Goal: Task Accomplishment & Management: Use online tool/utility

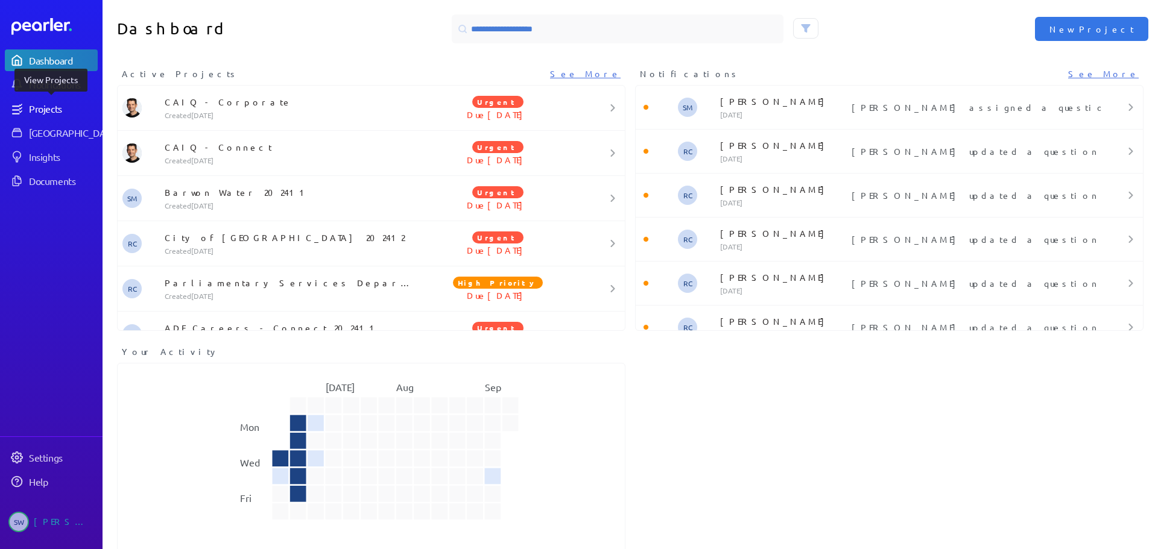
click at [45, 107] on div "Projects" at bounding box center [63, 109] width 68 height 12
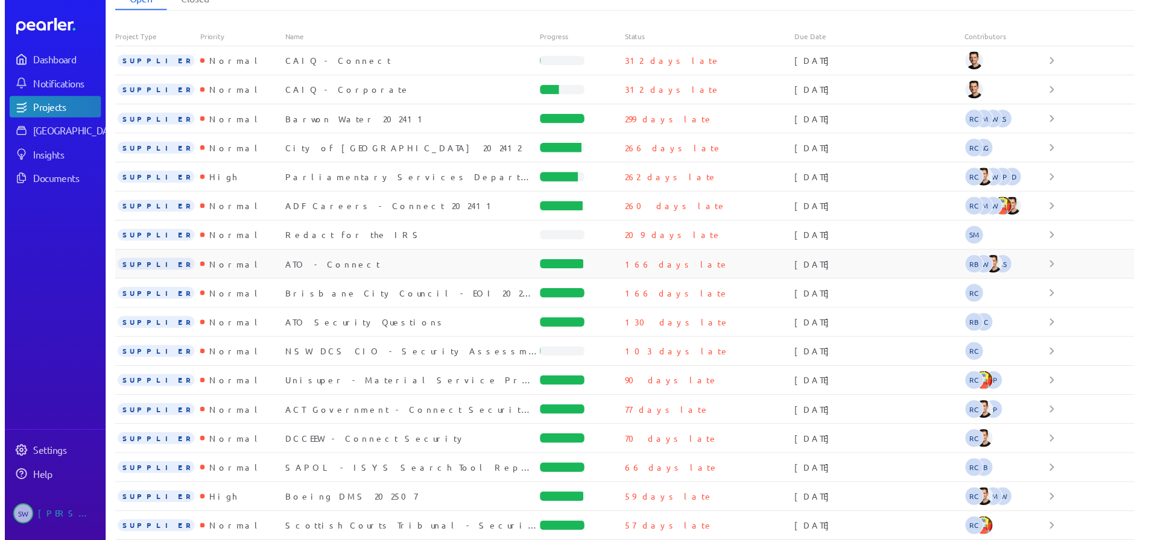
scroll to position [130, 0]
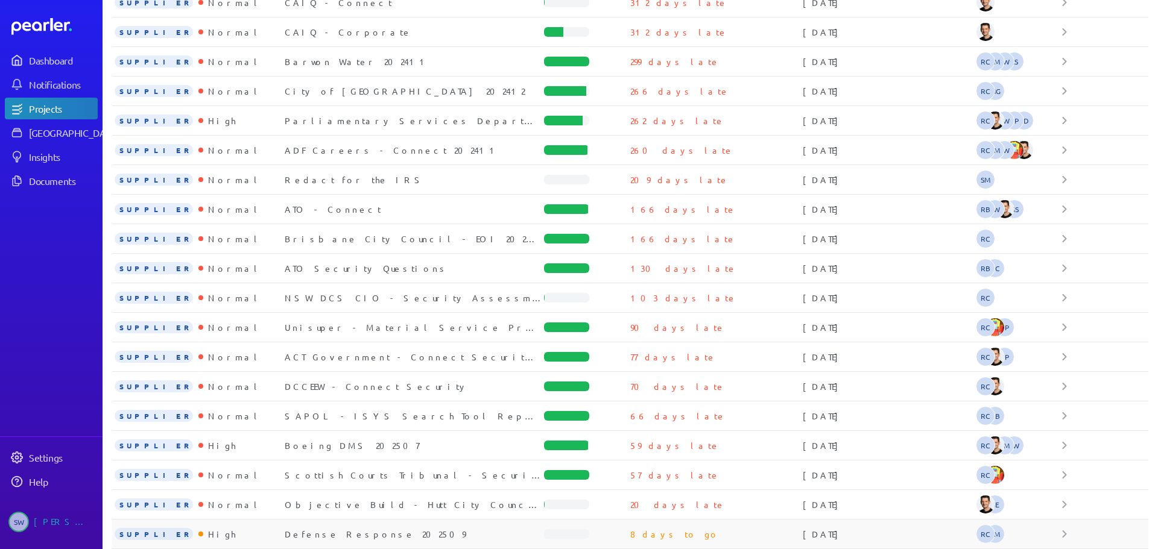
click at [329, 536] on div "Defense Response 202509" at bounding box center [414, 534] width 259 height 12
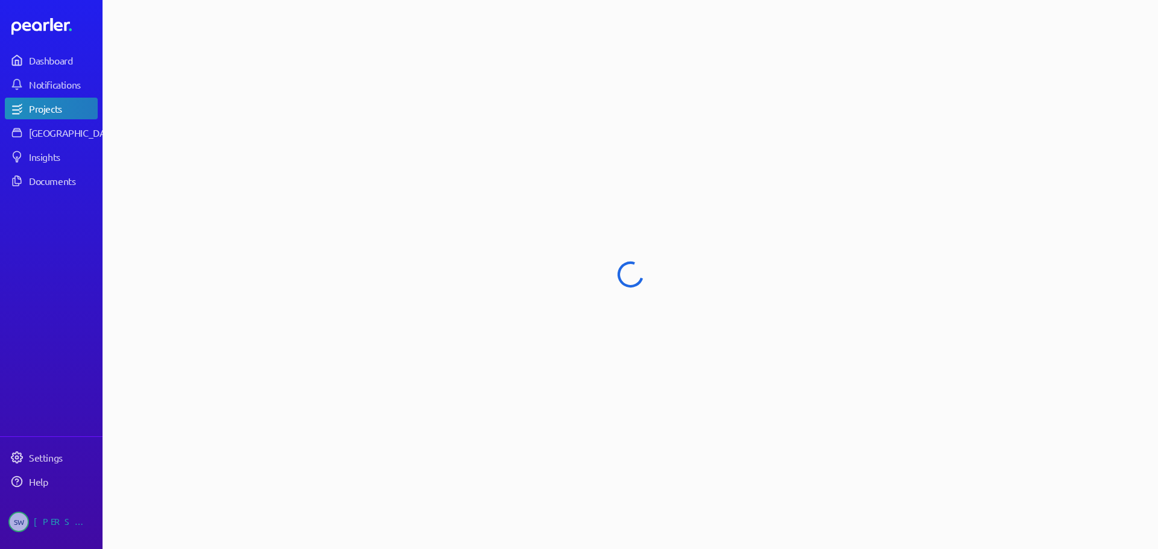
select select "****"
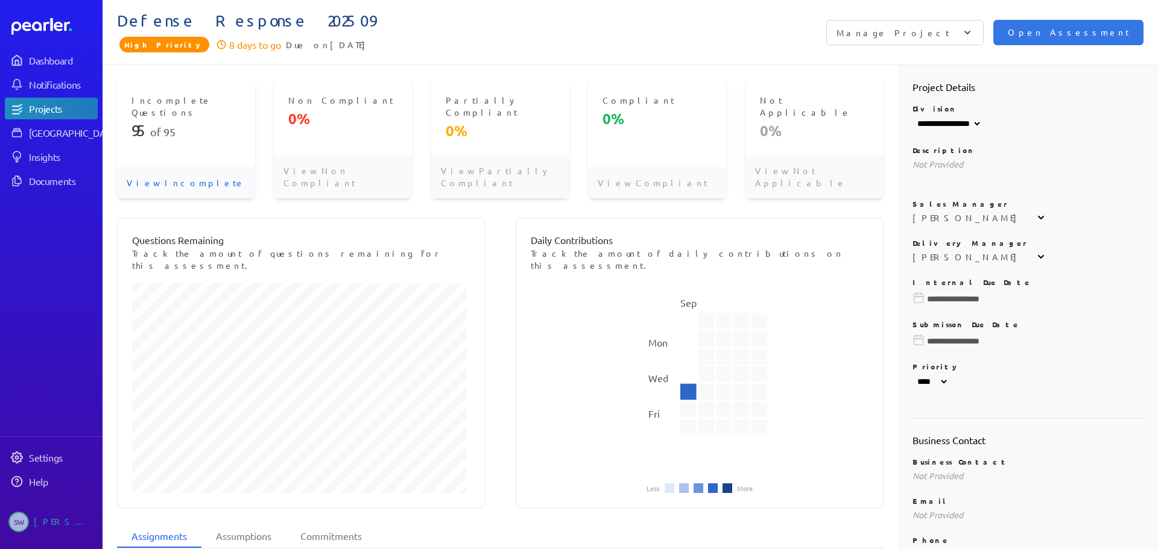
click at [162, 167] on p "View Incomplete" at bounding box center [186, 182] width 138 height 31
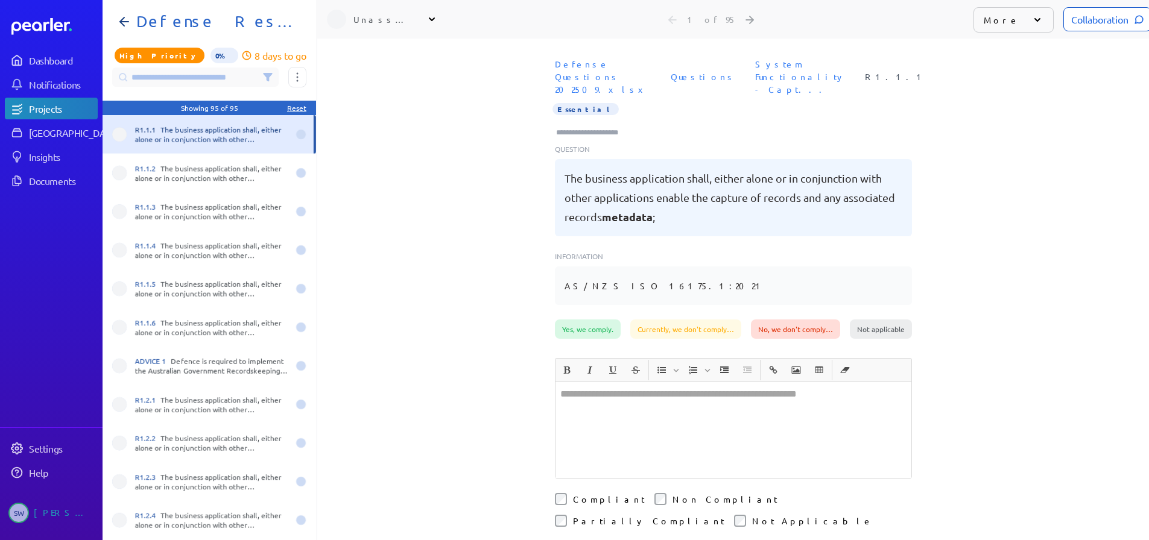
click at [268, 76] on icon at bounding box center [267, 77] width 8 height 7
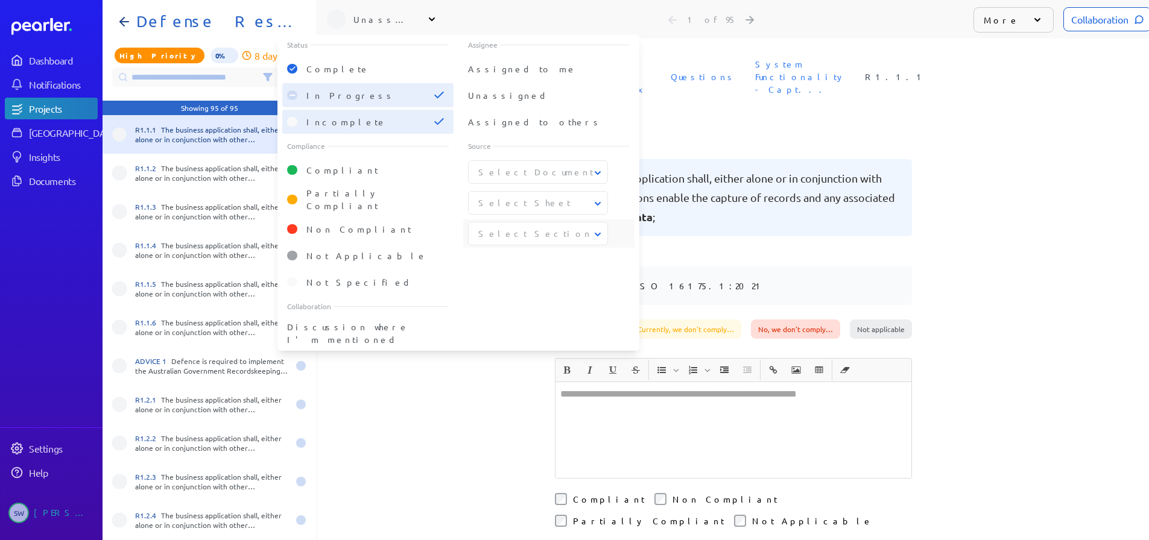
click at [600, 233] on icon at bounding box center [598, 235] width 6 height 4
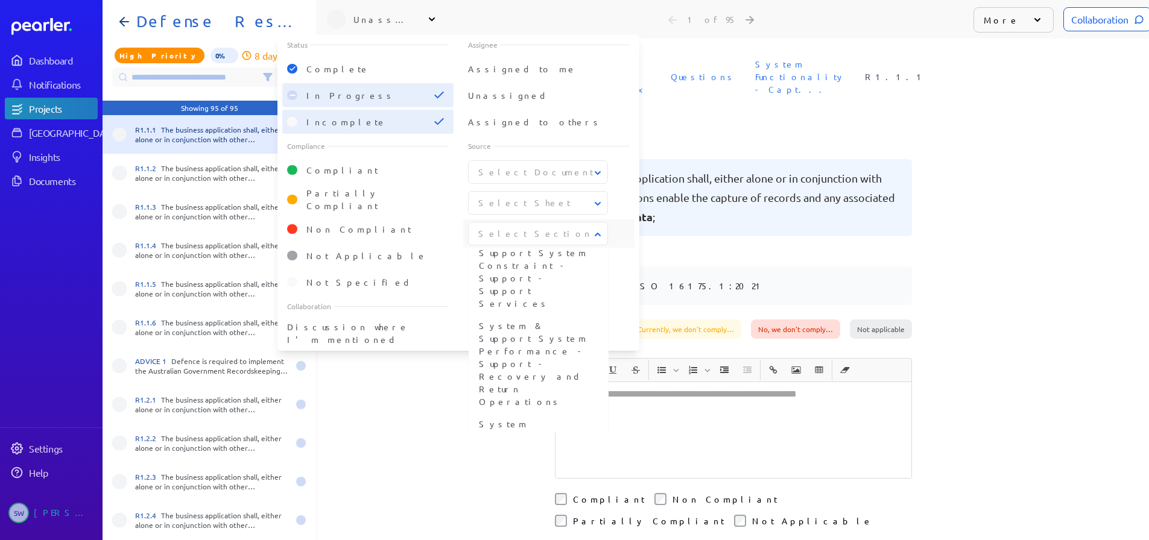
scroll to position [236, 0]
click at [542, 474] on span "System Functionality - Capture and classification Obligation - Managing busines…" at bounding box center [538, 531] width 119 height 114
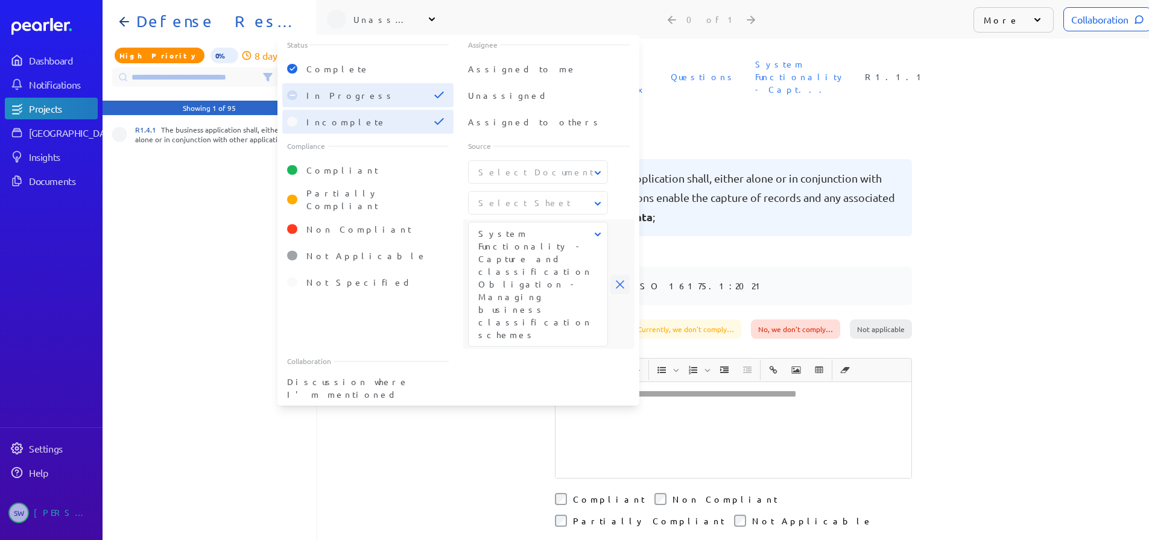
click at [621, 280] on icon at bounding box center [620, 284] width 8 height 8
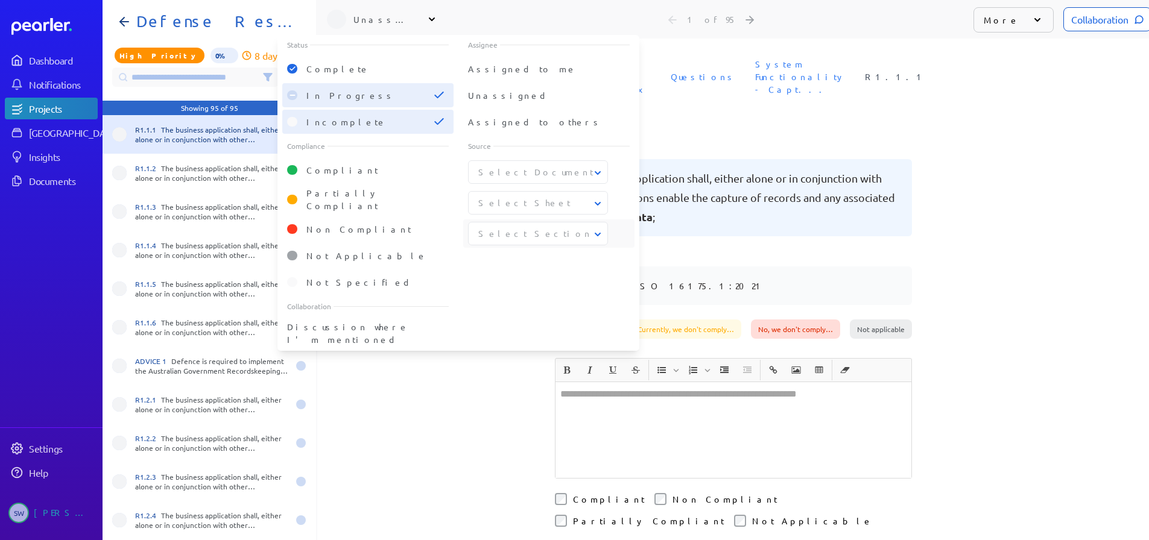
click at [596, 233] on icon at bounding box center [597, 235] width 12 height 12
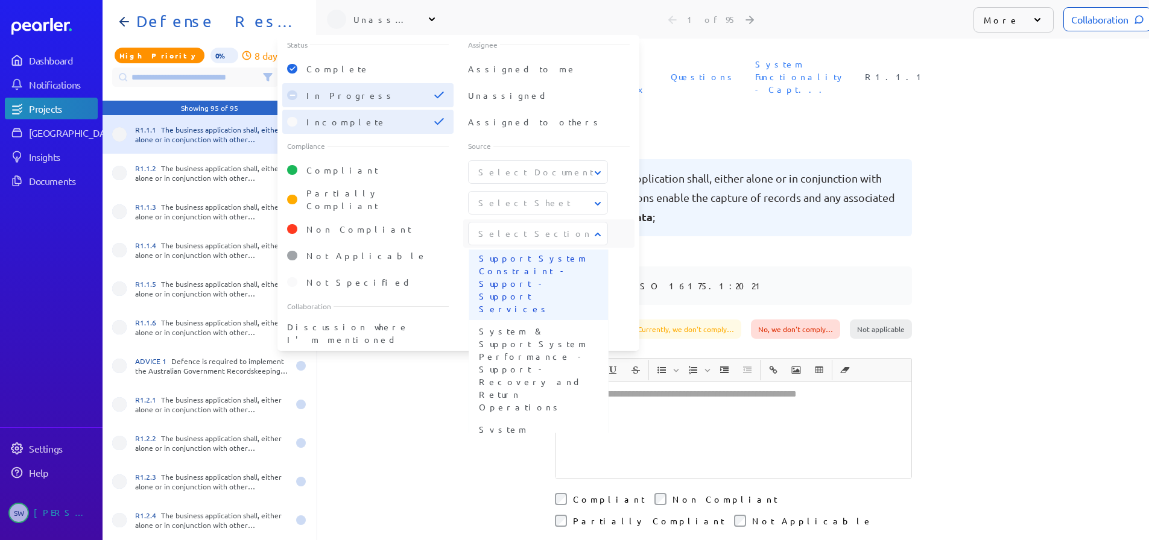
scroll to position [241, 0]
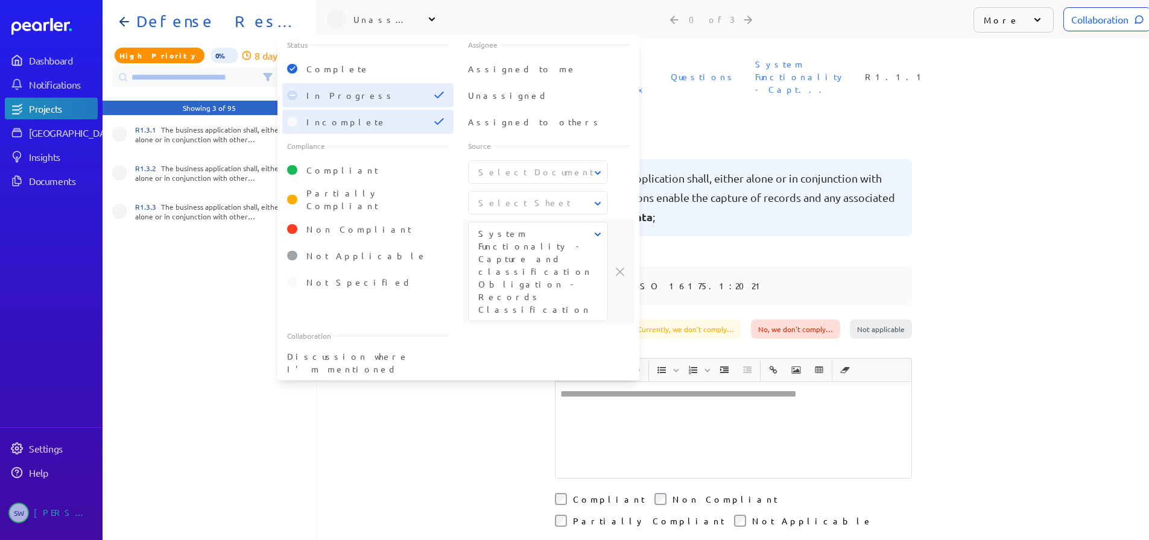
click at [620, 260] on div "System Functionality - Capture and classification Obligation - Records Classifi…" at bounding box center [549, 271] width 162 height 99
click at [617, 262] on span "Clear filter" at bounding box center [619, 271] width 19 height 19
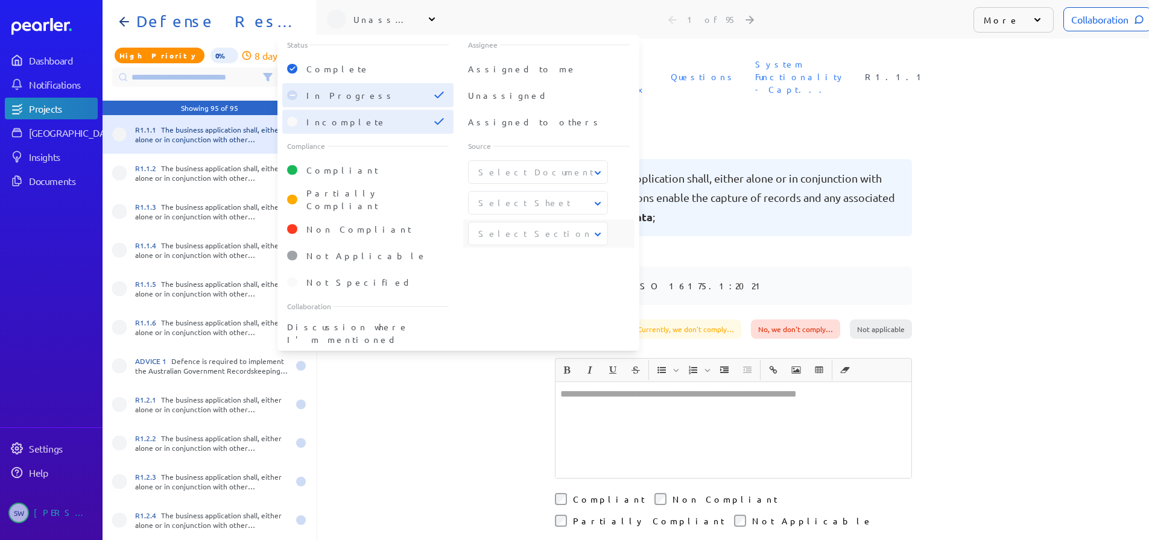
click at [596, 233] on icon at bounding box center [597, 235] width 12 height 12
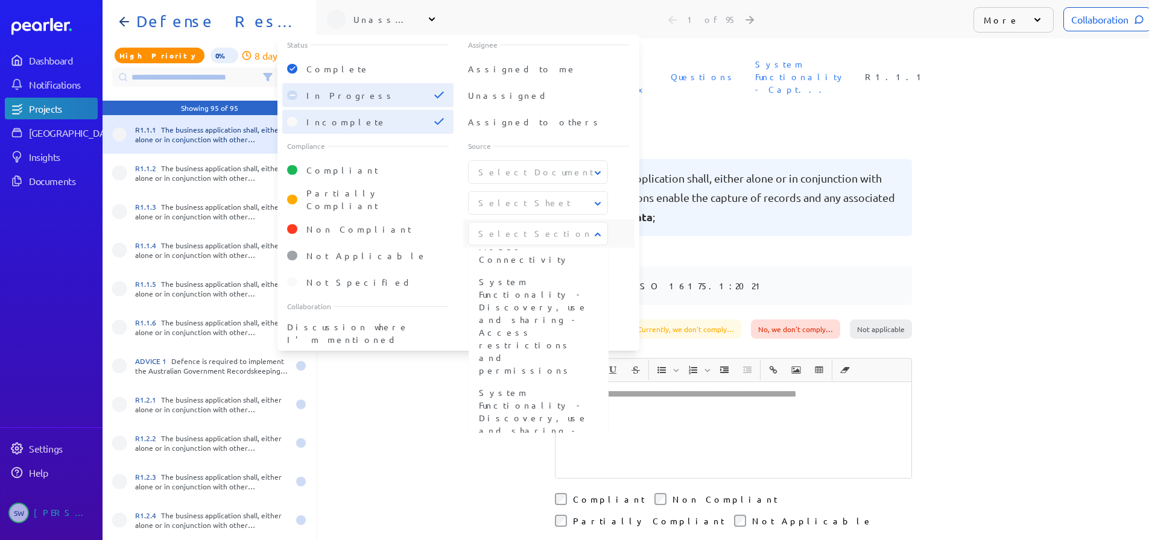
scroll to position [9, 0]
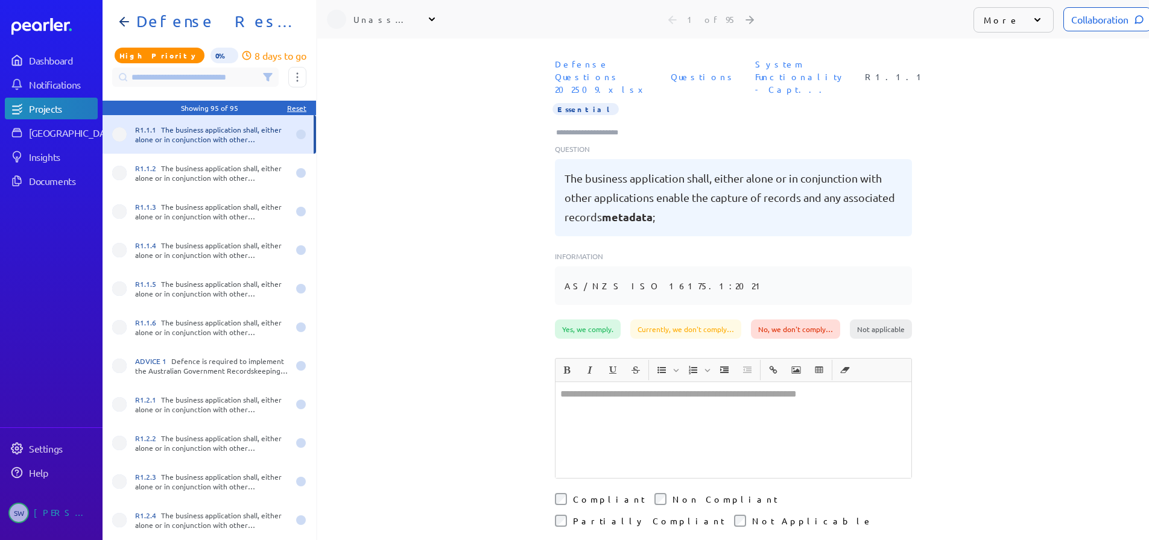
click at [399, 388] on div "**********" at bounding box center [732, 290] width 831 height 502
click at [200, 68] on input at bounding box center [195, 77] width 166 height 19
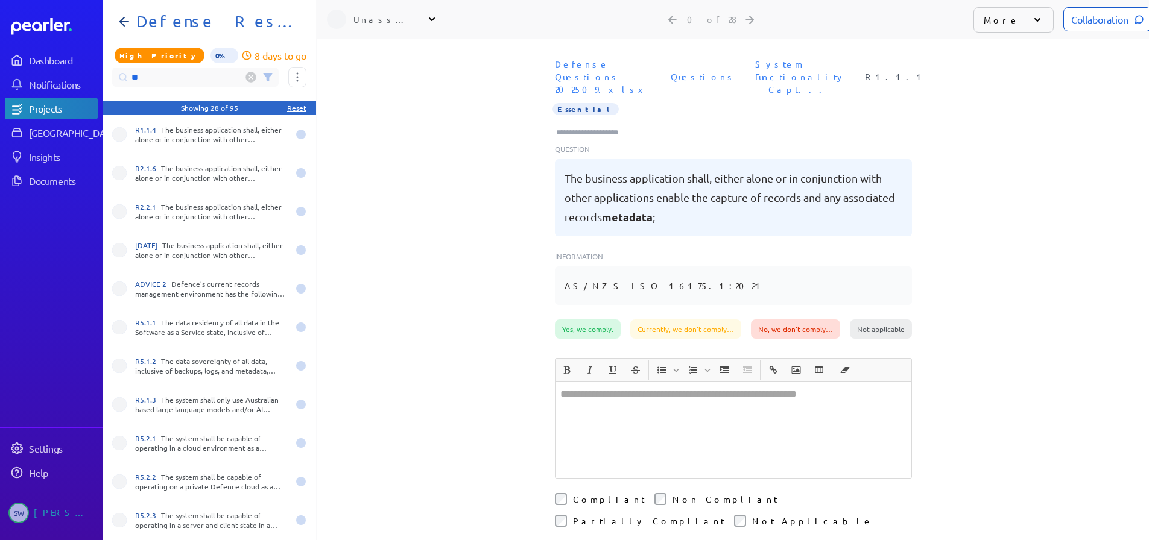
type input "*"
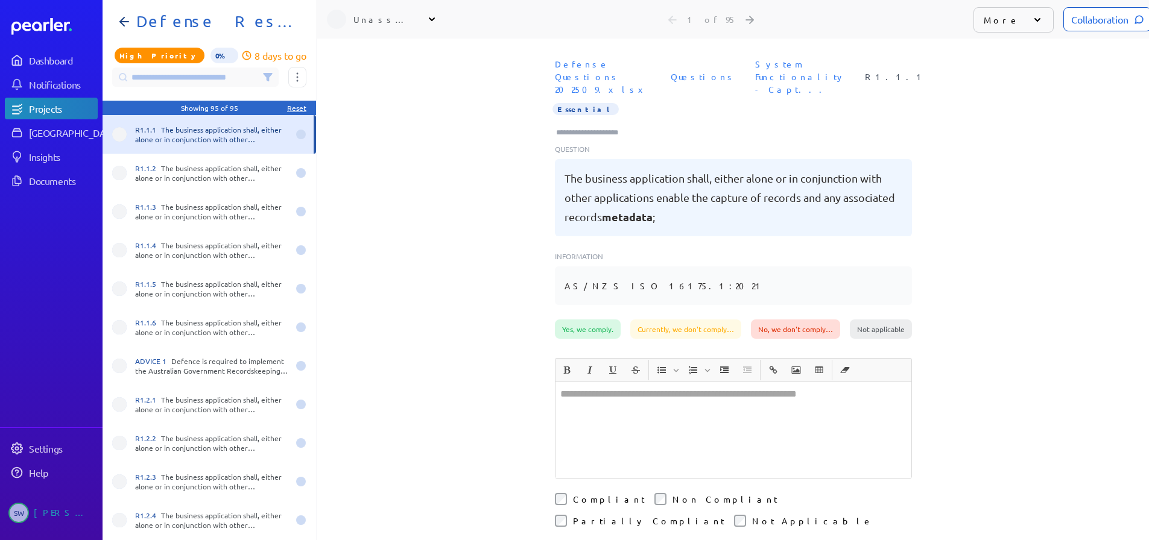
click at [272, 72] on icon at bounding box center [268, 77] width 10 height 10
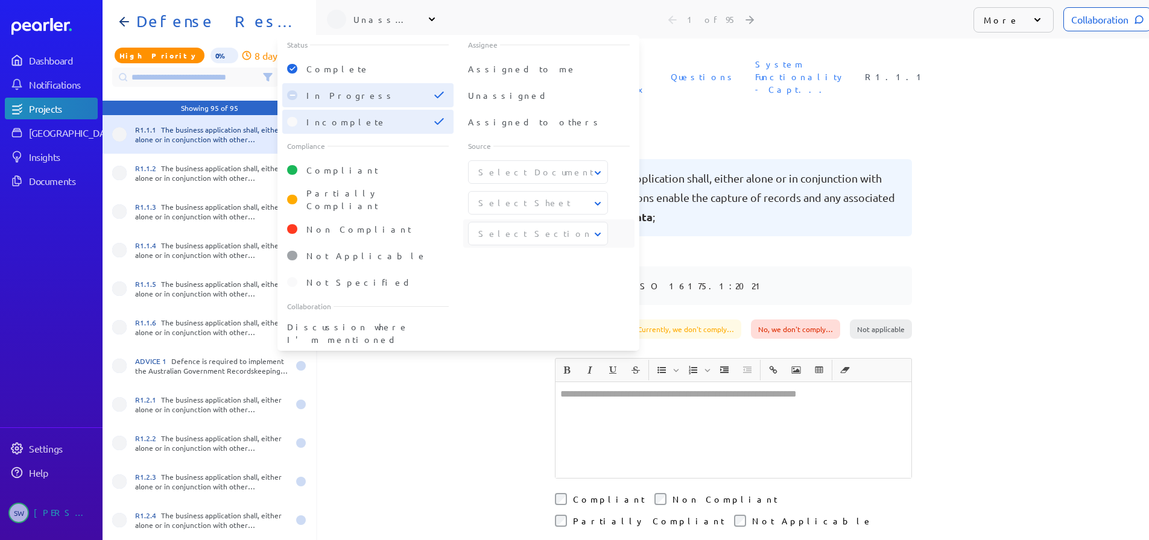
click at [595, 227] on button "Select Section" at bounding box center [538, 233] width 140 height 13
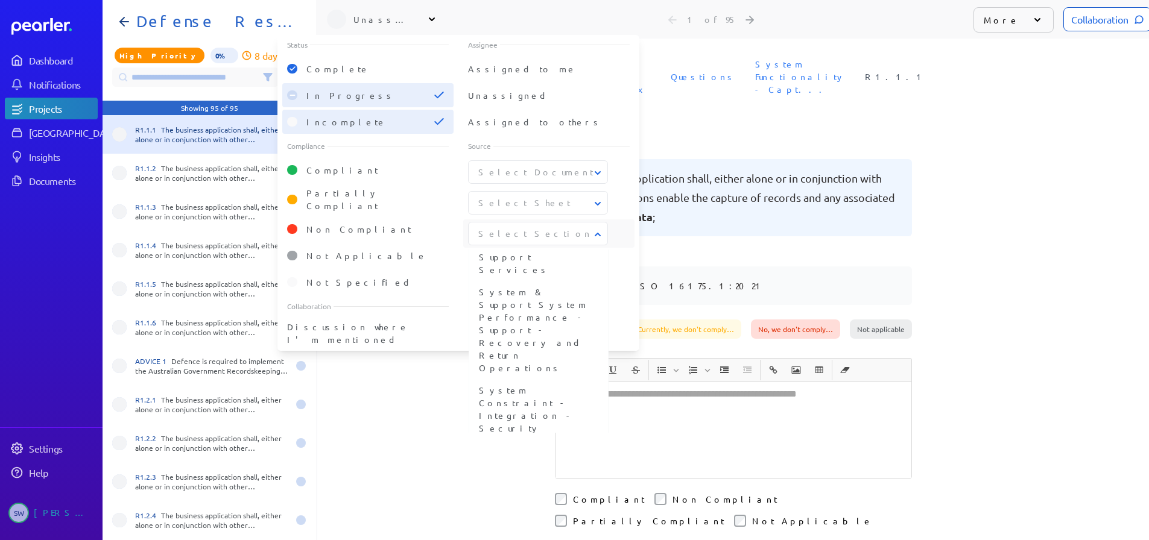
scroll to position [206, 0]
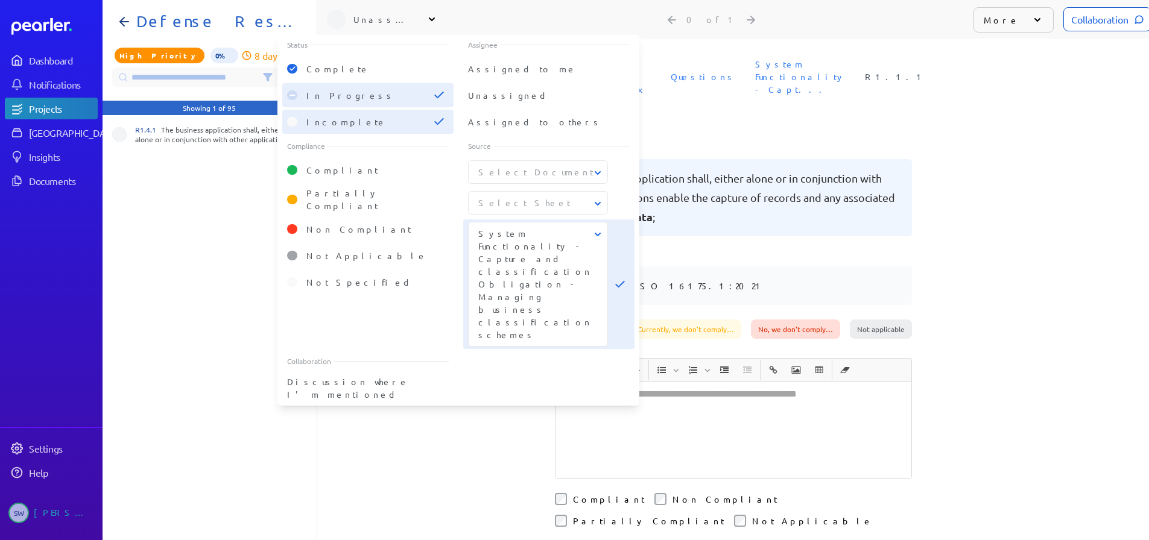
click at [0, 0] on icon at bounding box center [0, 0] width 0 height 0
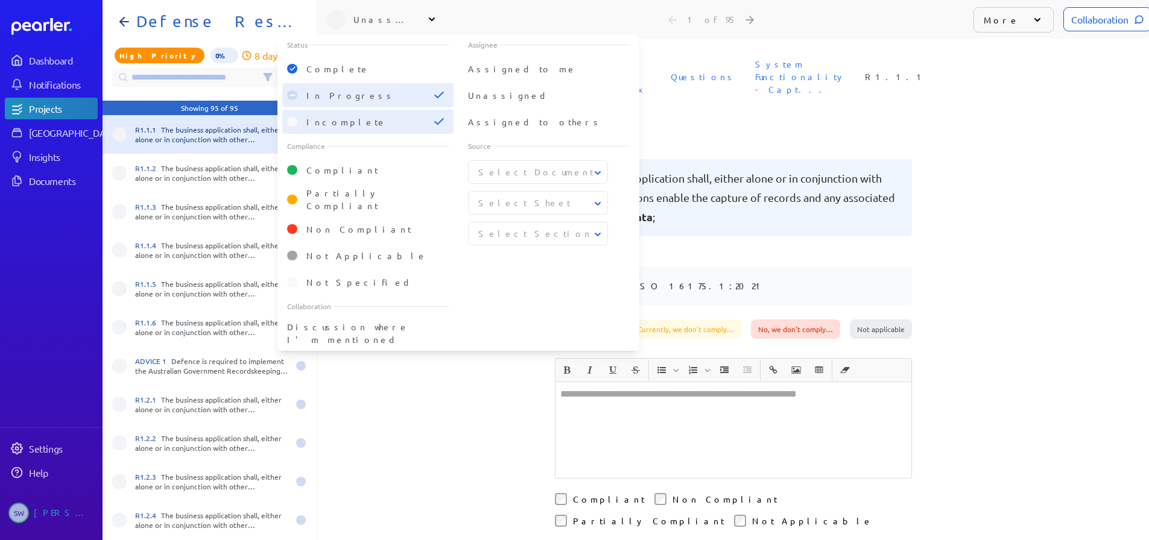
click at [599, 229] on icon at bounding box center [597, 235] width 12 height 12
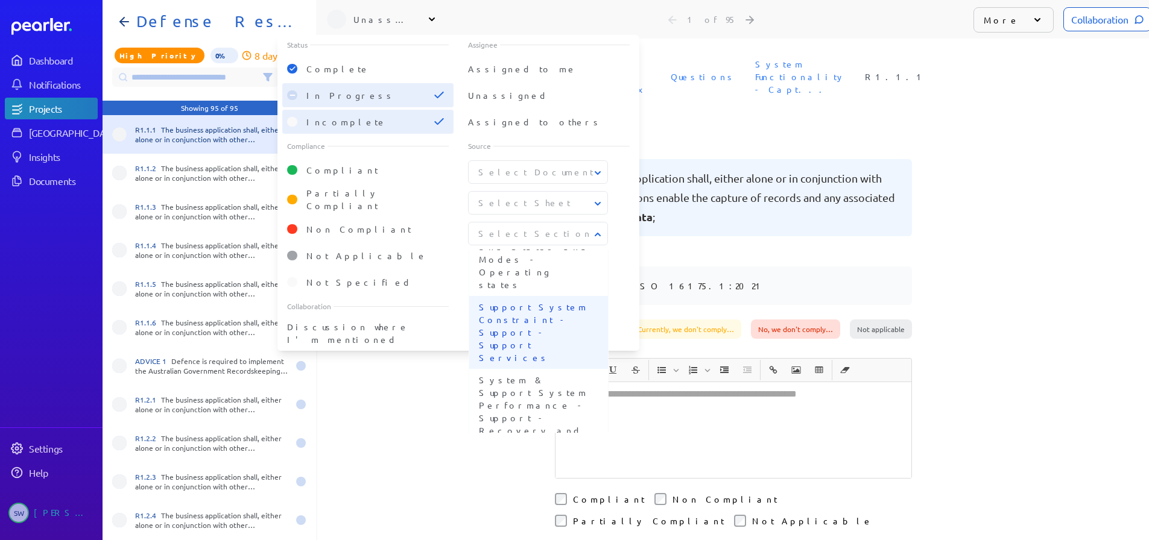
scroll to position [181, 0]
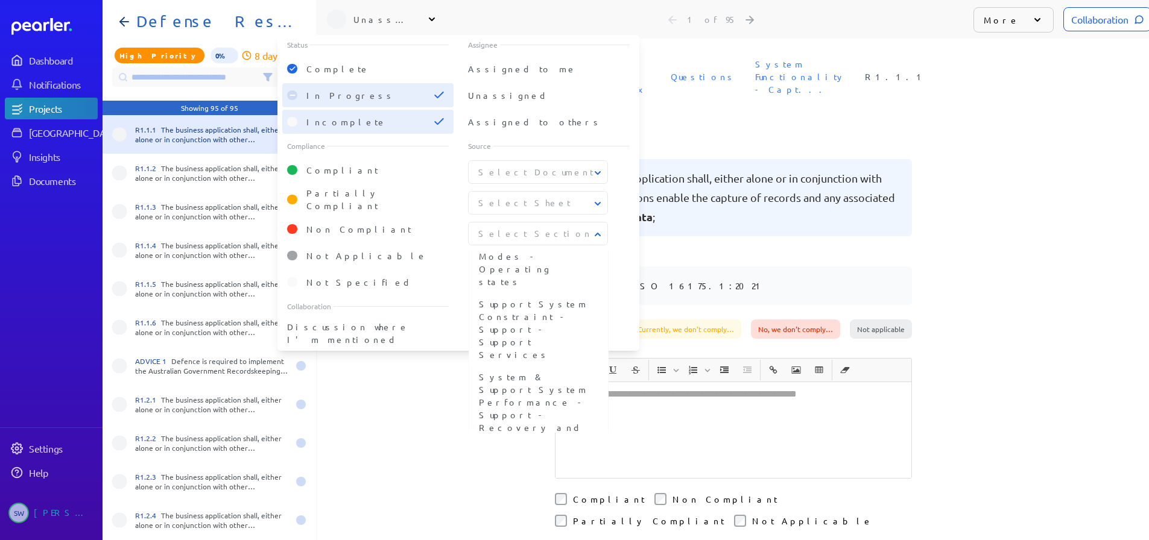
click at [518, 469] on span "System Constraint - Integration - Security" at bounding box center [538, 494] width 119 height 51
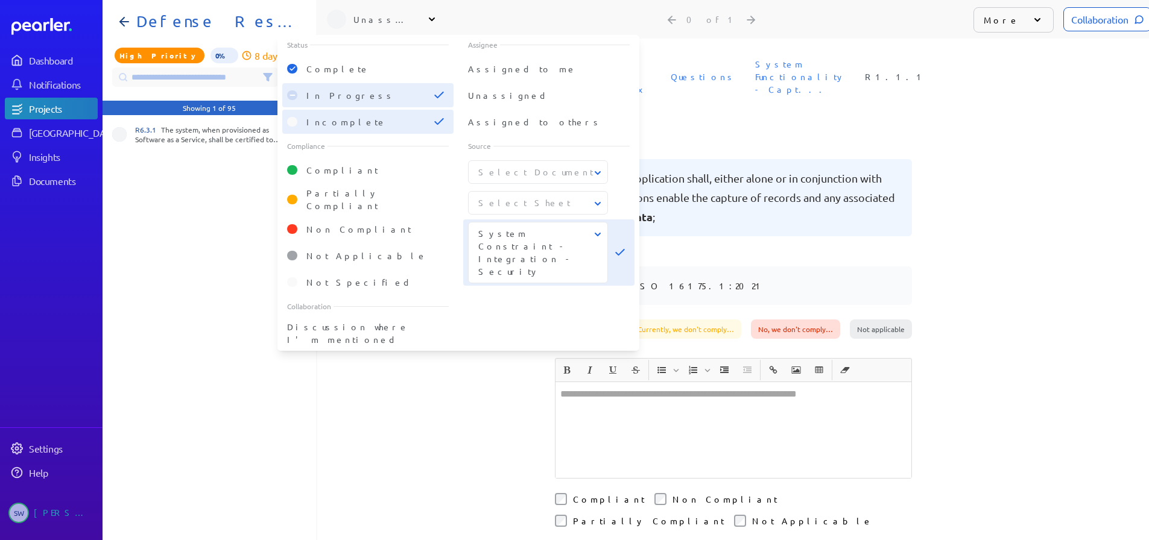
click at [598, 229] on icon at bounding box center [597, 235] width 12 height 12
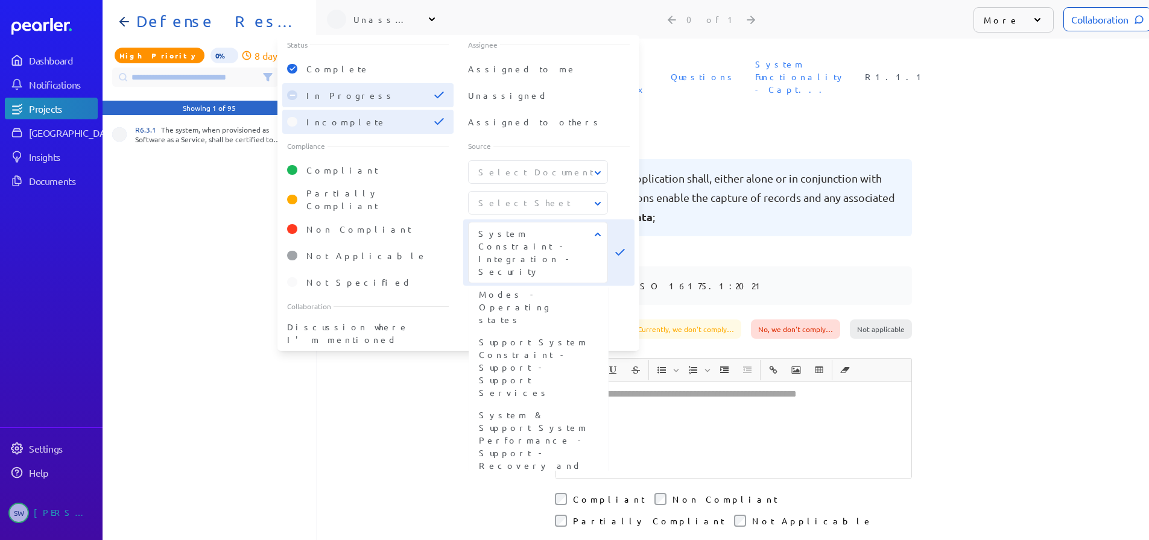
click at [0, 0] on icon at bounding box center [0, 0] width 0 height 0
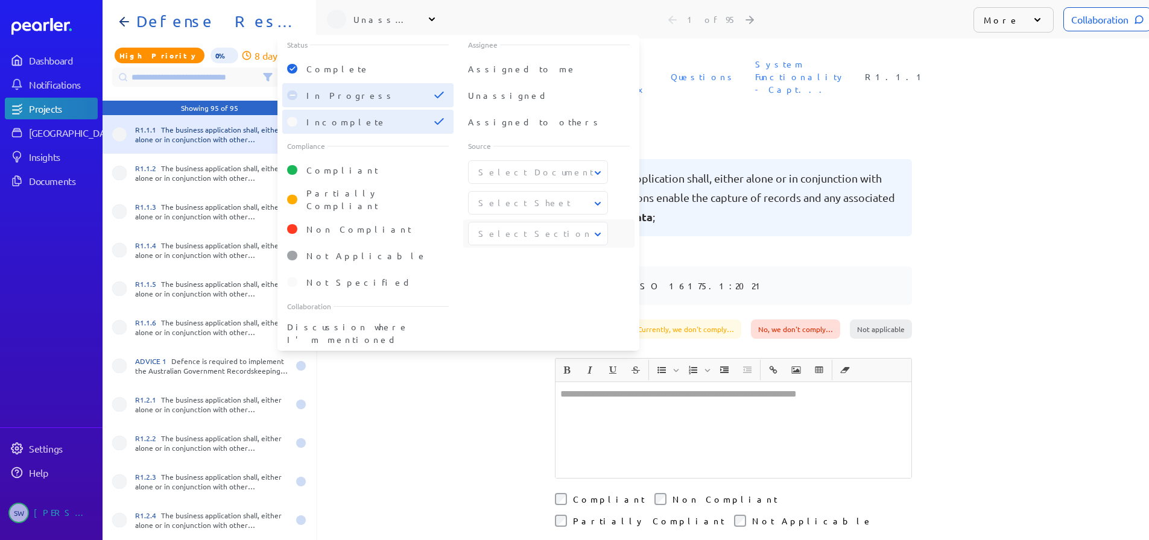
click at [593, 229] on icon at bounding box center [597, 235] width 12 height 12
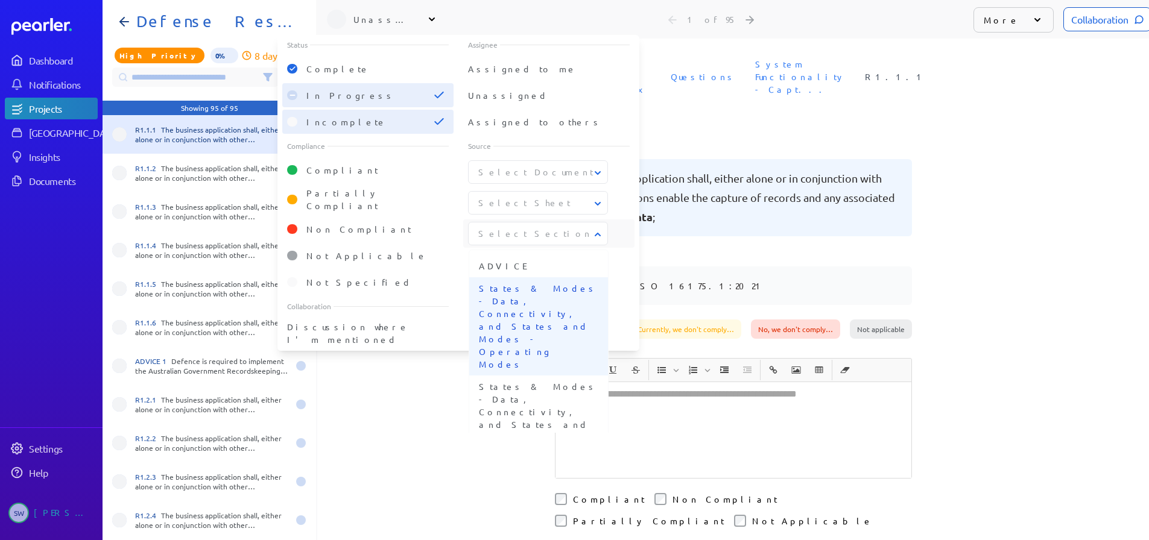
click at [541, 289] on span "States & Modes - Data, Connectivity, and States and Modes - Operating Modes" at bounding box center [538, 326] width 119 height 89
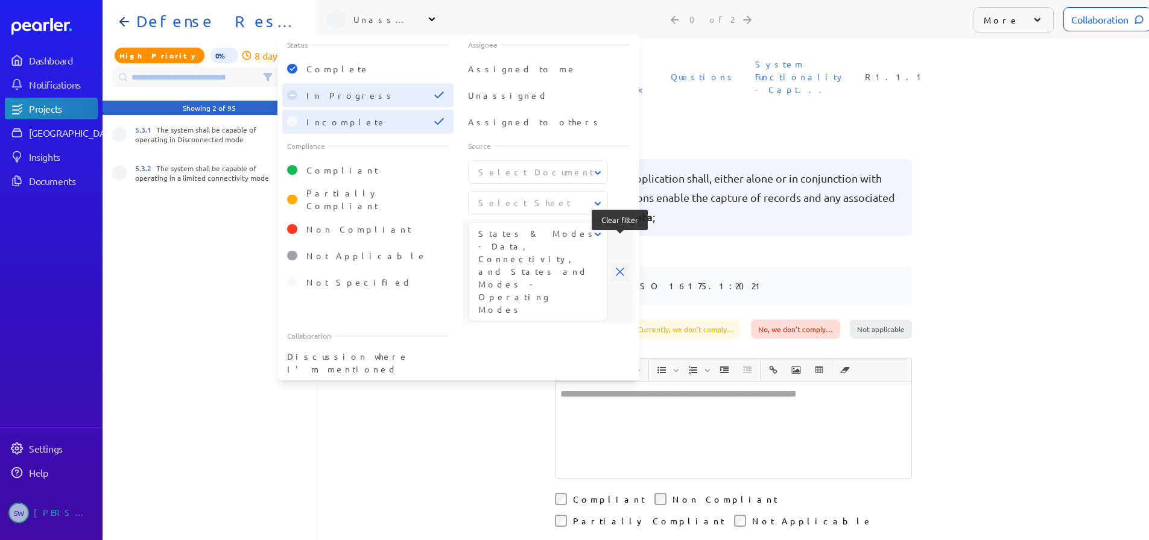
click at [618, 268] on icon at bounding box center [620, 272] width 8 height 8
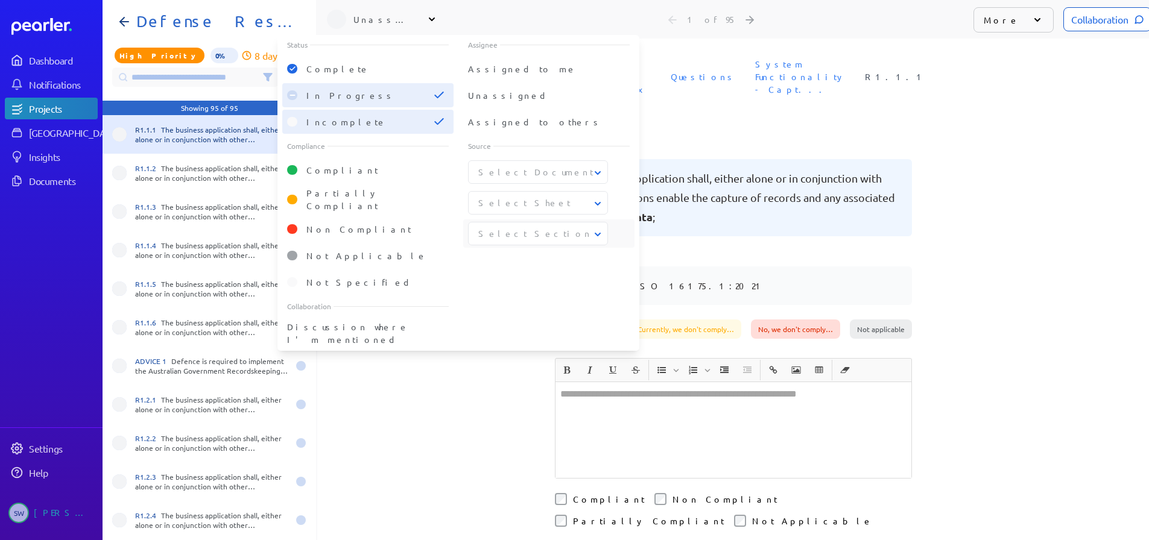
click at [596, 233] on icon at bounding box center [598, 235] width 6 height 4
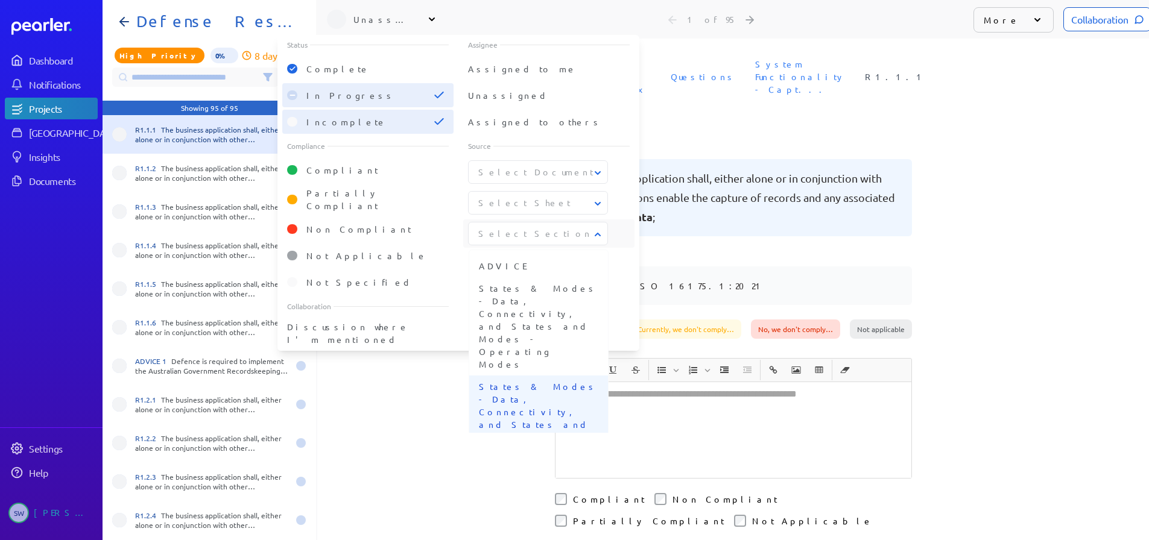
click at [529, 380] on span "States & Modes - Data, Connectivity, and States and Modes - Operating states" at bounding box center [538, 424] width 119 height 89
